Goal: Task Accomplishment & Management: Manage account settings

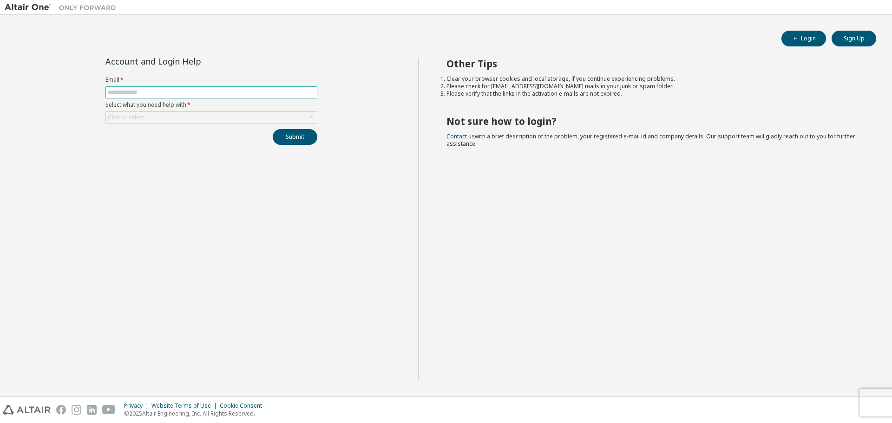
click at [154, 93] on input "text" at bounding box center [211, 92] width 207 height 7
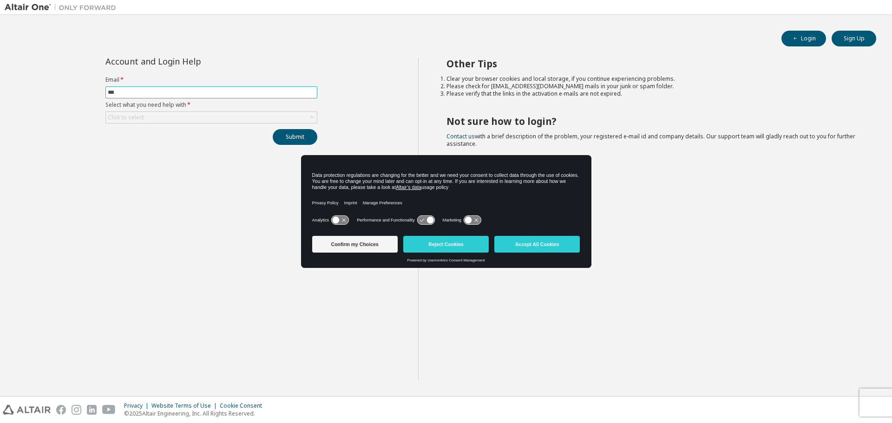
click at [154, 93] on input "***" at bounding box center [211, 92] width 207 height 7
type input "**********"
click at [172, 118] on div "Click to select" at bounding box center [211, 117] width 211 height 11
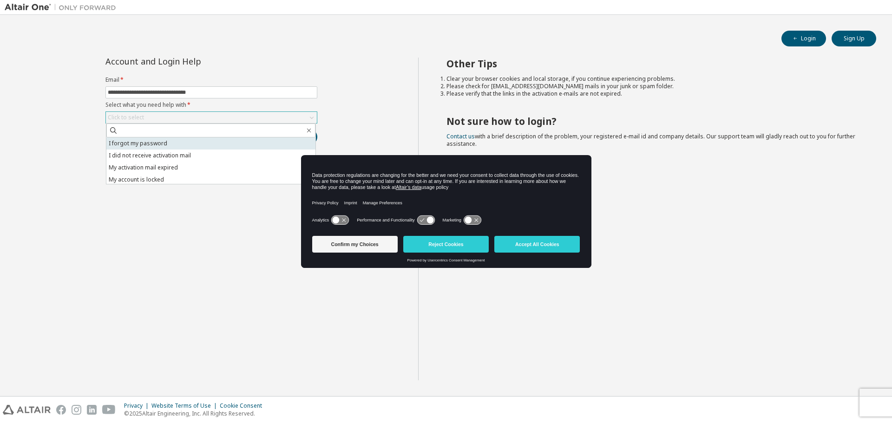
click at [171, 145] on li "I forgot my password" at bounding box center [210, 144] width 209 height 12
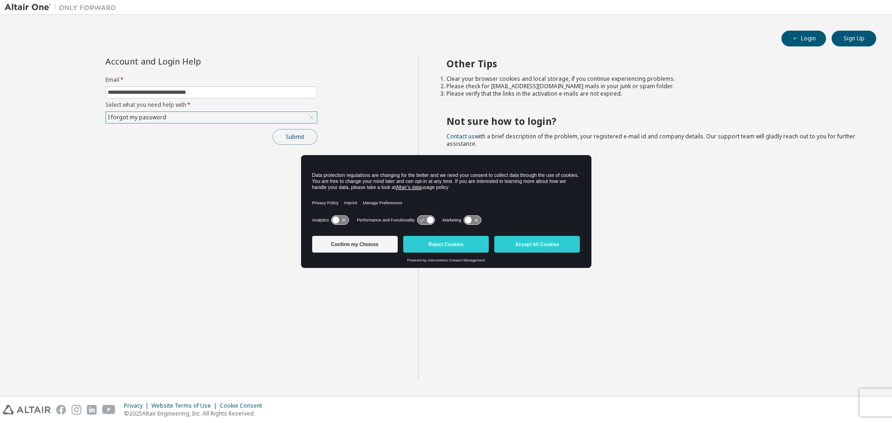
click at [299, 137] on button "Submit" at bounding box center [295, 137] width 45 height 16
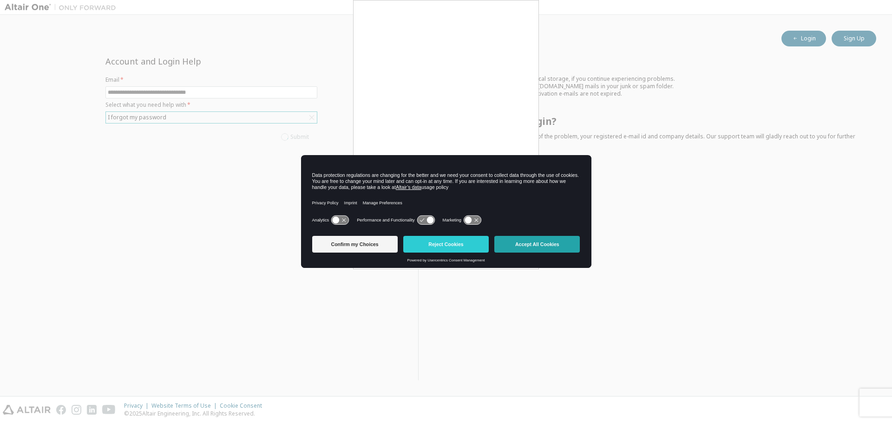
click at [524, 244] on button "Accept All Cookies" at bounding box center [536, 244] width 85 height 17
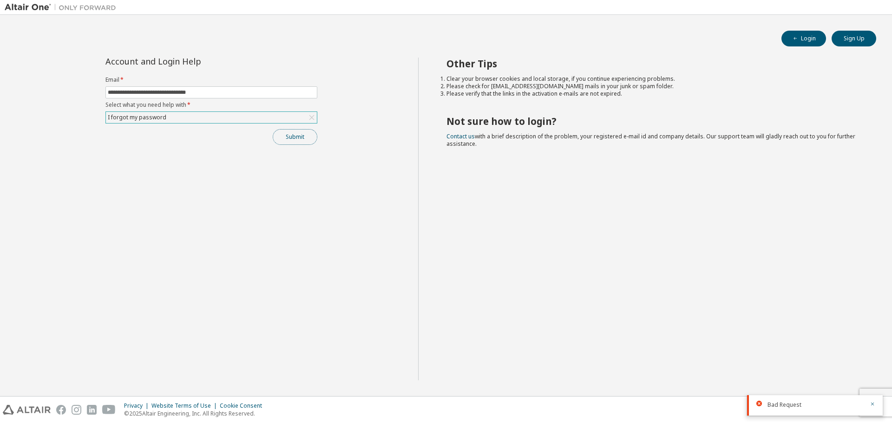
click at [300, 138] on button "Submit" at bounding box center [295, 137] width 45 height 16
click at [285, 140] on button "Submit" at bounding box center [295, 137] width 45 height 16
click at [238, 91] on input "**********" at bounding box center [211, 92] width 207 height 7
drag, startPoint x: 238, startPoint y: 91, endPoint x: 16, endPoint y: 72, distance: 222.5
click at [16, 72] on div "**********" at bounding box center [212, 219] width 414 height 323
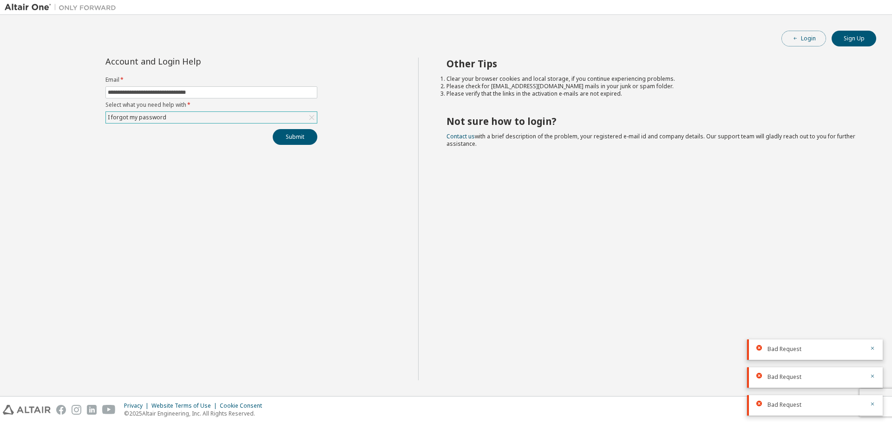
click at [812, 38] on button "Login" at bounding box center [804, 39] width 45 height 16
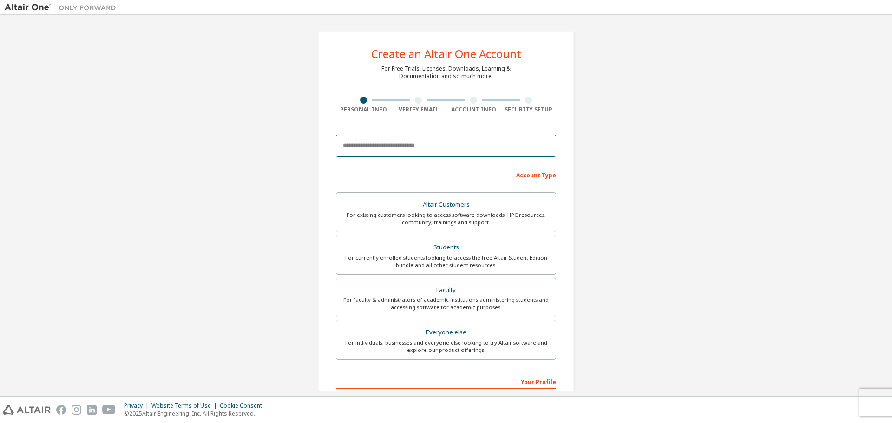
click at [437, 147] on input "email" at bounding box center [446, 146] width 220 height 22
type input "**********"
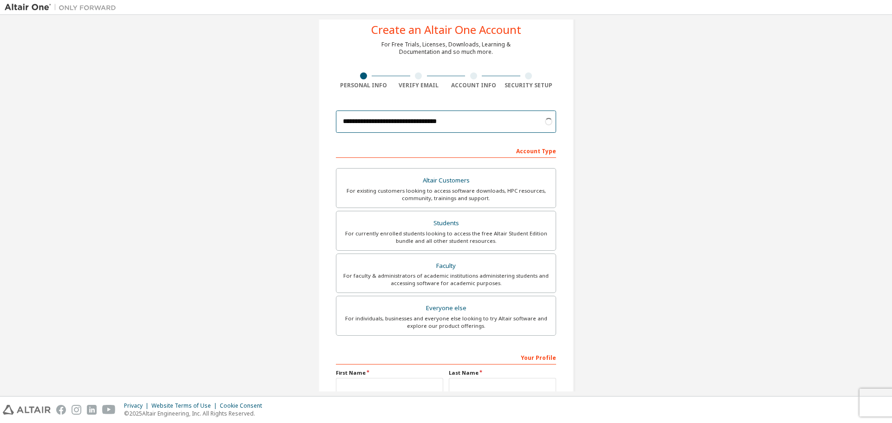
scroll to position [46, 0]
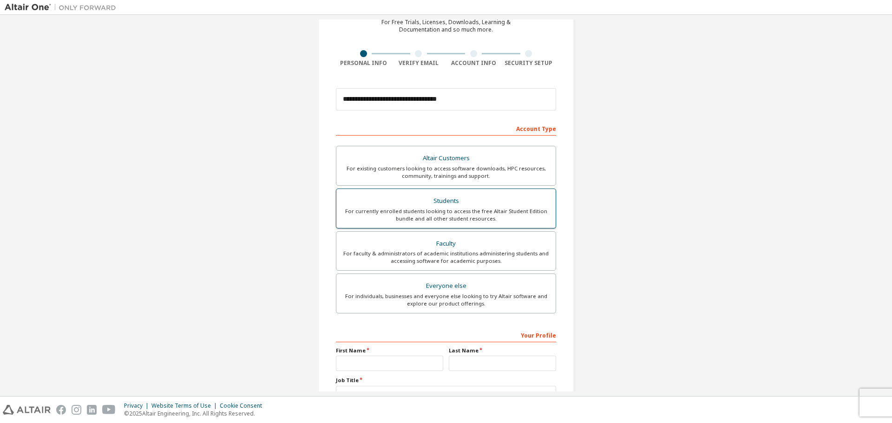
click at [460, 213] on div "For currently enrolled students looking to access the free Altair Student Editi…" at bounding box center [446, 215] width 208 height 15
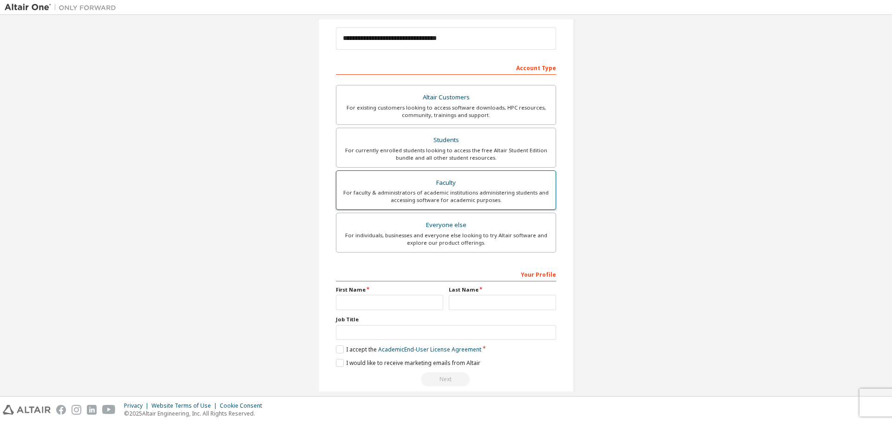
scroll to position [120, 0]
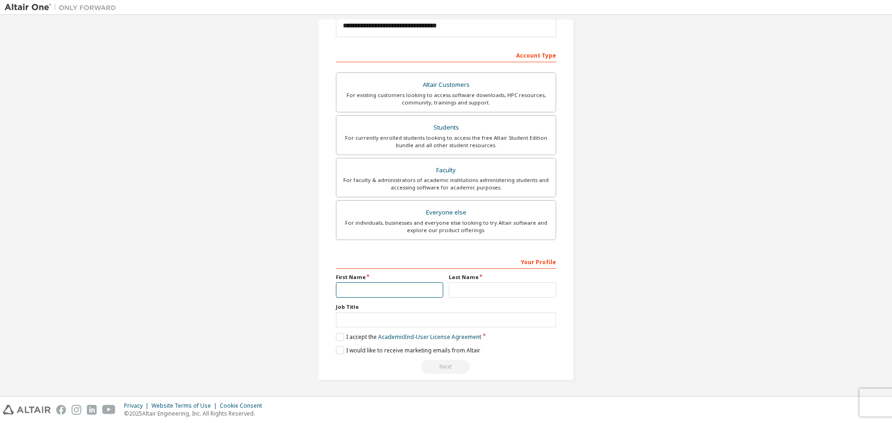
click at [421, 294] on input "text" at bounding box center [389, 290] width 107 height 15
type input "**"
click at [450, 291] on input "text" at bounding box center [502, 290] width 107 height 15
type input "******"
click at [435, 318] on input "text" at bounding box center [446, 320] width 220 height 15
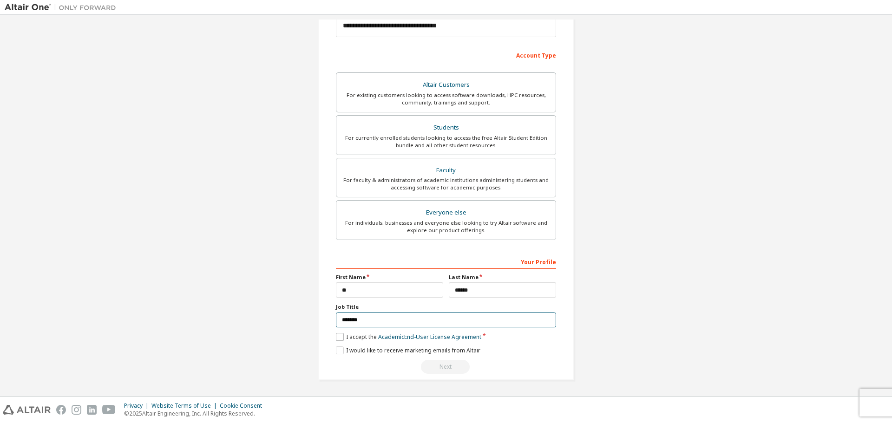
type input "*******"
click at [363, 337] on label "I accept the Academic End-User License Agreement" at bounding box center [408, 337] width 145 height 8
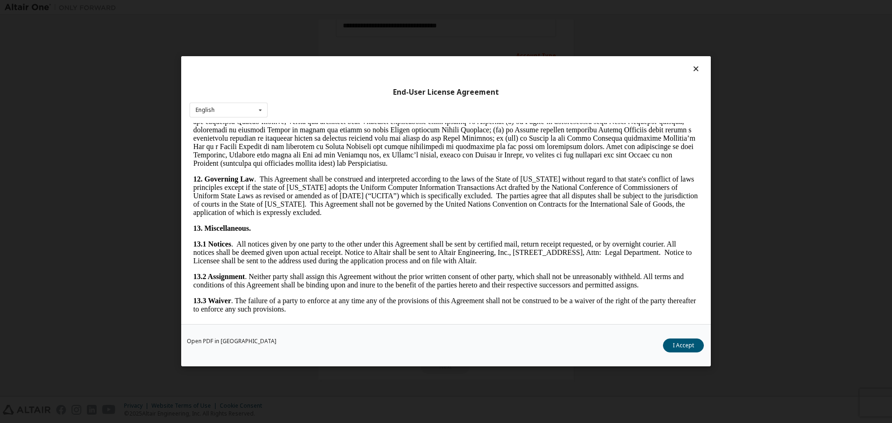
scroll to position [1401, 0]
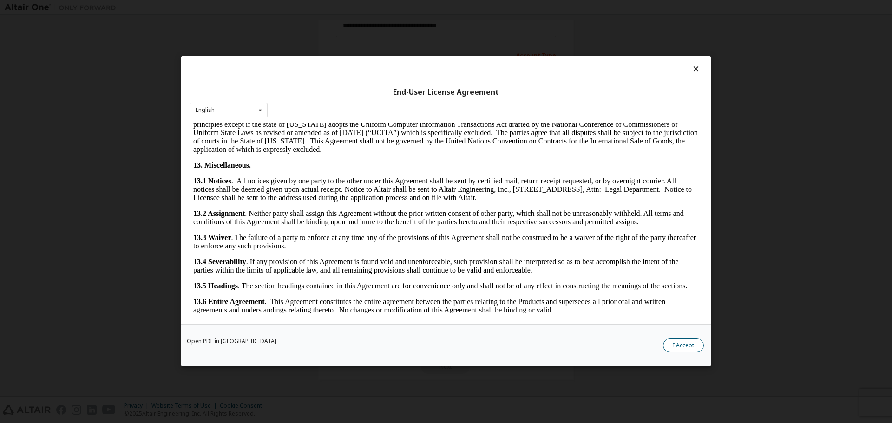
click at [678, 348] on button "I Accept" at bounding box center [683, 346] width 41 height 14
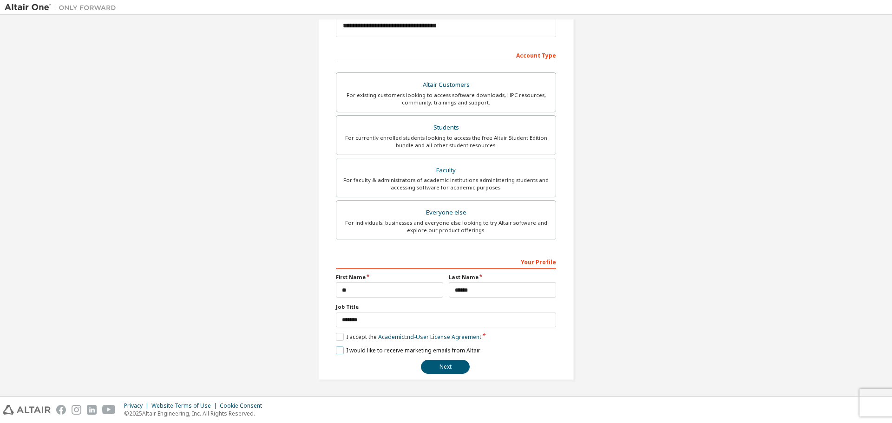
click at [345, 349] on label "I would like to receive marketing emails from Altair" at bounding box center [408, 351] width 145 height 8
click at [445, 350] on label "I would like to receive marketing emails from Altair" at bounding box center [408, 351] width 145 height 8
click at [443, 365] on button "Next" at bounding box center [445, 367] width 49 height 14
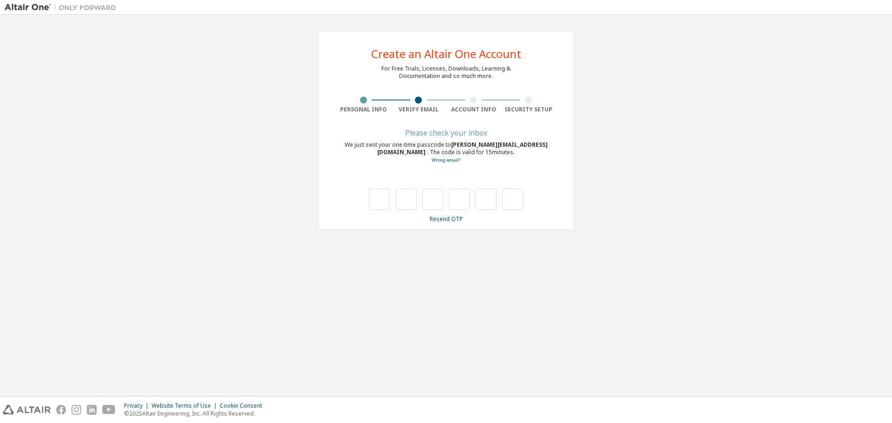
scroll to position [0, 0]
type input "*"
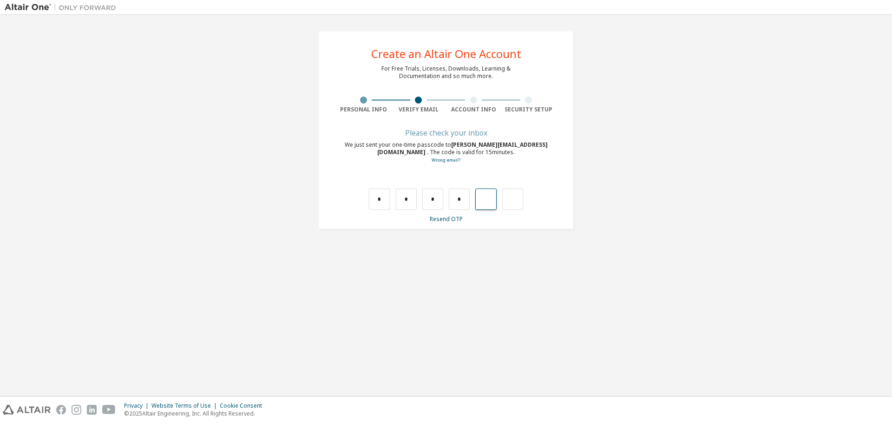
type input "*"
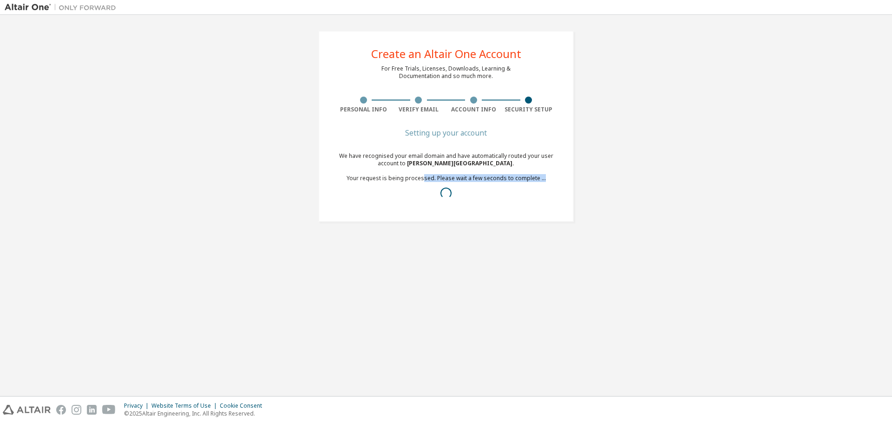
drag, startPoint x: 424, startPoint y: 177, endPoint x: 543, endPoint y: 178, distance: 118.5
click at [543, 178] on div "We have recognised your email domain and have automatically routed your user ac…" at bounding box center [446, 178] width 220 height 52
click at [447, 194] on span at bounding box center [446, 193] width 14 height 14
drag, startPoint x: 389, startPoint y: 70, endPoint x: 499, endPoint y: 79, distance: 109.6
click at [499, 79] on div "For Free Trials, Licenses, Downloads, Learning & Documentation and so much more." at bounding box center [445, 72] width 129 height 15
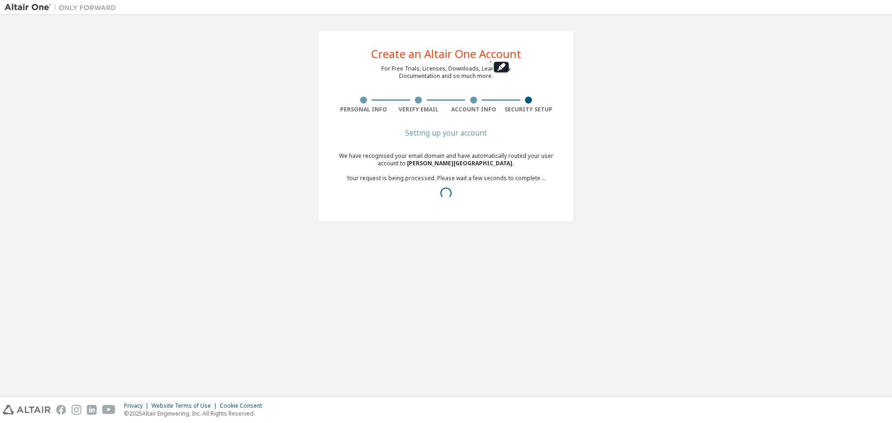
click at [656, 121] on div "Create an Altair One Account For Free Trials, Licenses, Downloads, Learning & D…" at bounding box center [446, 127] width 883 height 214
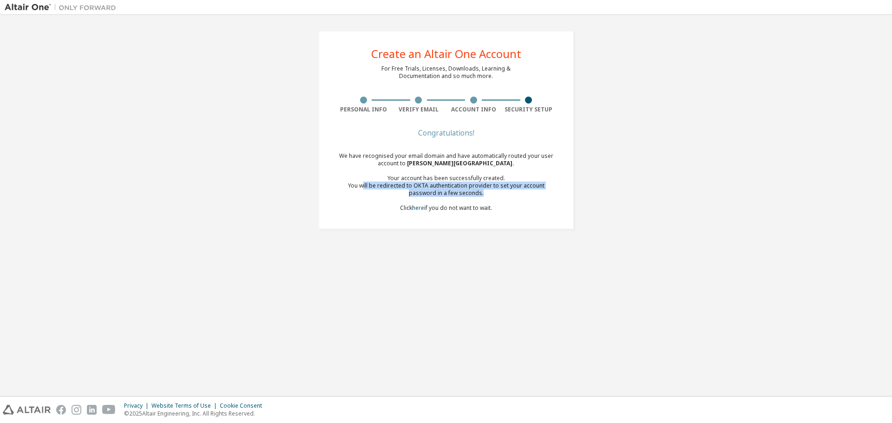
drag, startPoint x: 350, startPoint y: 186, endPoint x: 486, endPoint y: 191, distance: 135.8
click at [486, 191] on div "You will be redirected to OKTA authentication provider to set your account pass…" at bounding box center [446, 189] width 220 height 15
click at [426, 221] on div "Congratulations! We have recognised your email domain and have automatically ro…" at bounding box center [446, 176] width 220 height 93
click at [422, 210] on link "here" at bounding box center [418, 208] width 12 height 8
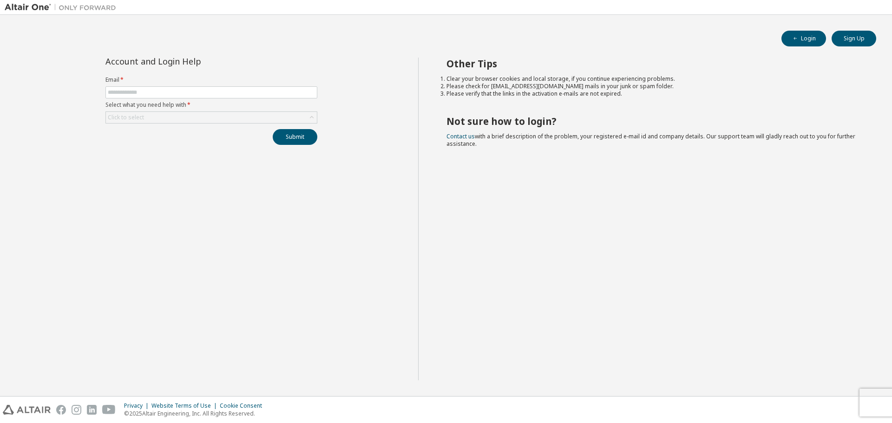
click at [237, 101] on label "Select what you need help with *" at bounding box center [211, 104] width 212 height 7
click at [234, 96] on span at bounding box center [211, 92] width 212 height 12
click at [230, 92] on input "text" at bounding box center [211, 92] width 207 height 7
type input "**********"
click at [178, 114] on div "Click to select" at bounding box center [211, 117] width 211 height 11
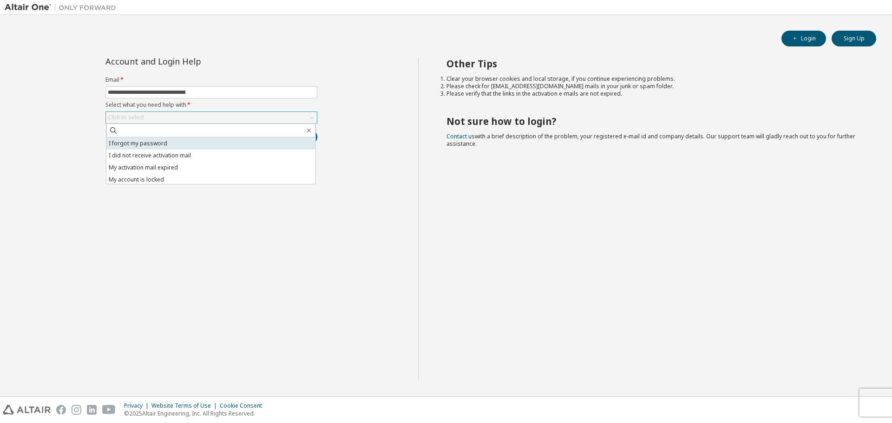
click at [164, 141] on li "I forgot my password" at bounding box center [210, 144] width 209 height 12
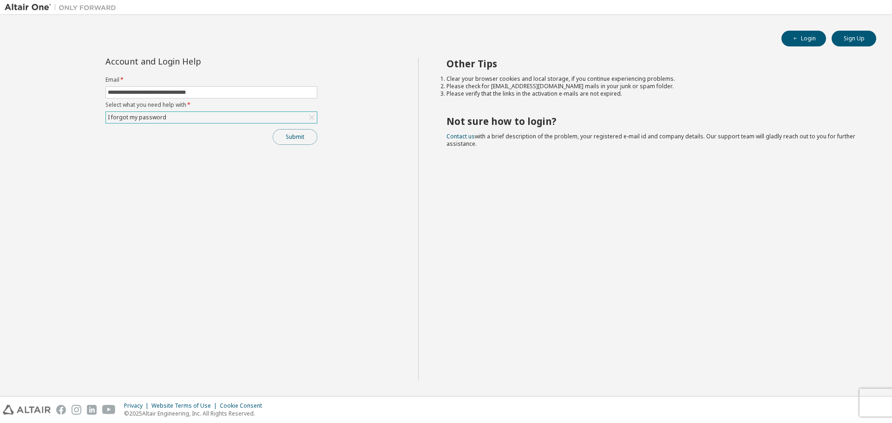
click at [289, 138] on button "Submit" at bounding box center [295, 137] width 45 height 16
click at [298, 136] on button "Submit" at bounding box center [295, 137] width 45 height 16
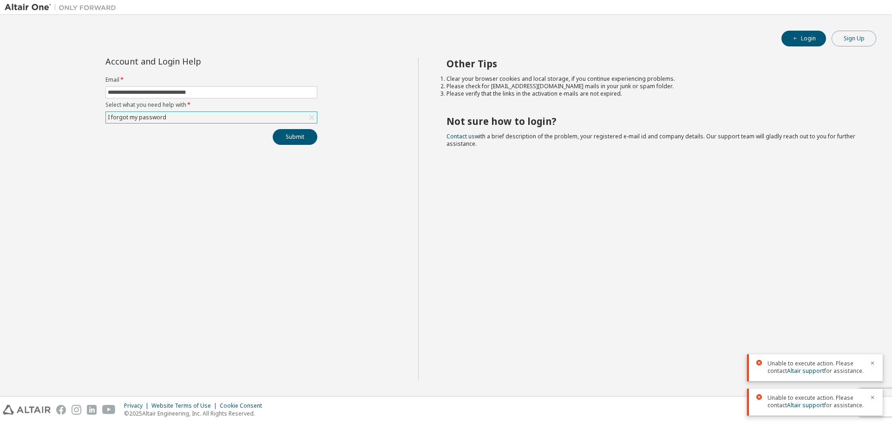
click at [865, 41] on button "Sign Up" at bounding box center [854, 39] width 45 height 16
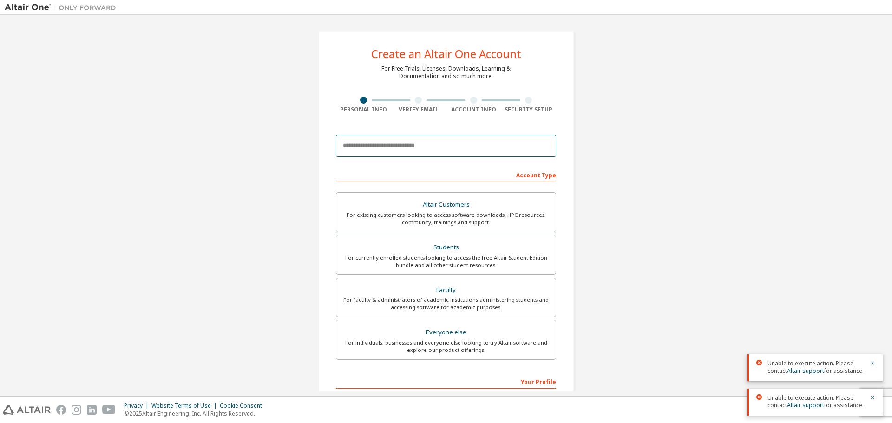
click at [434, 147] on input "email" at bounding box center [446, 146] width 220 height 22
type input "**********"
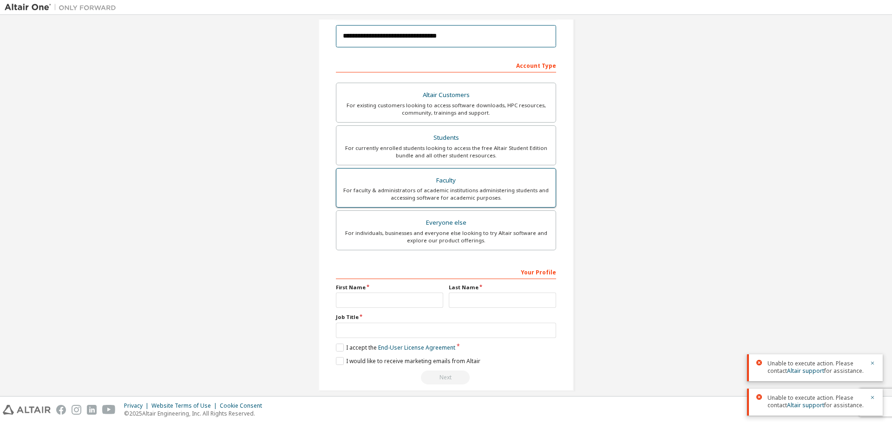
scroll to position [139, 0]
click at [459, 185] on div "Faculty" at bounding box center [446, 180] width 208 height 13
click at [465, 241] on div "For individuals, businesses and everyone else looking to try Altair software an…" at bounding box center [446, 236] width 208 height 15
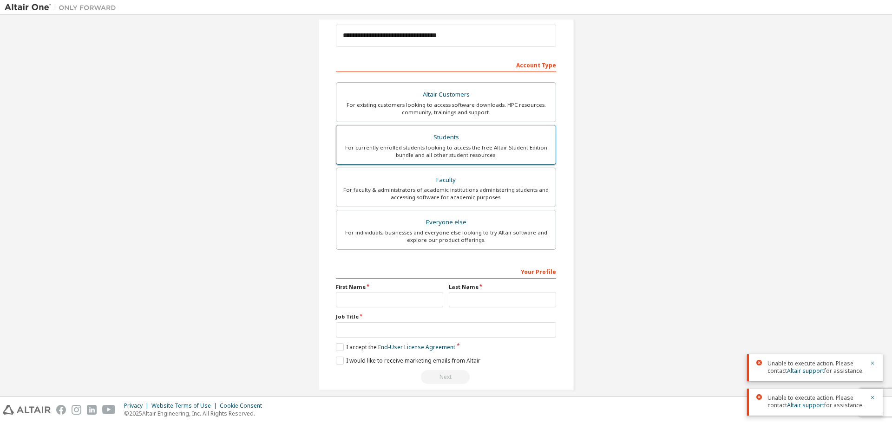
click at [444, 140] on div "Students" at bounding box center [446, 137] width 208 height 13
click at [375, 297] on input "text" at bounding box center [389, 299] width 107 height 15
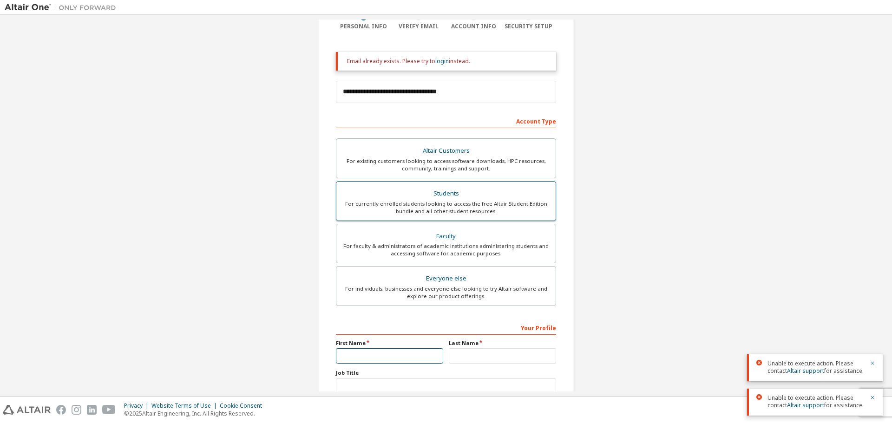
scroll to position [0, 0]
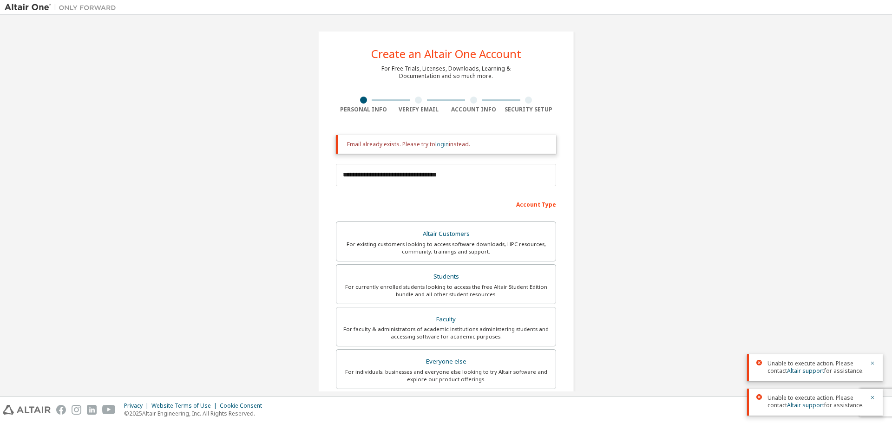
click at [437, 143] on link "login" at bounding box center [441, 144] width 13 height 8
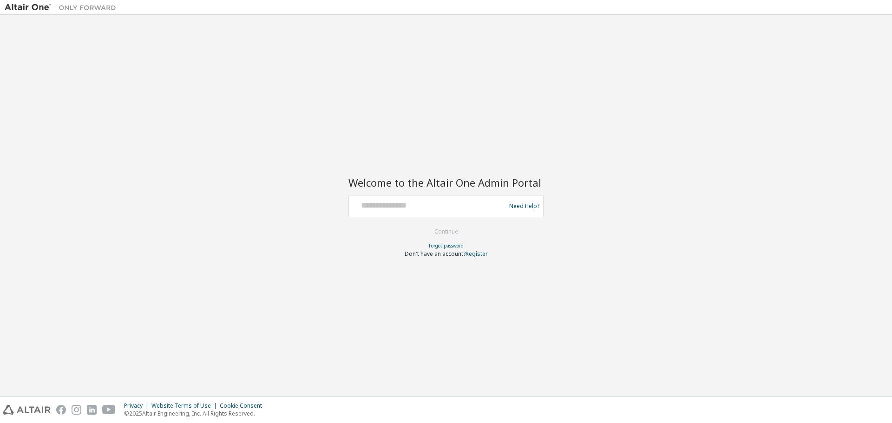
click at [403, 214] on div at bounding box center [429, 206] width 152 height 18
click at [403, 206] on input "text" at bounding box center [429, 203] width 152 height 13
type input "**********"
click at [451, 229] on button "Continue" at bounding box center [446, 232] width 43 height 14
